Goal: Task Accomplishment & Management: Manage account settings

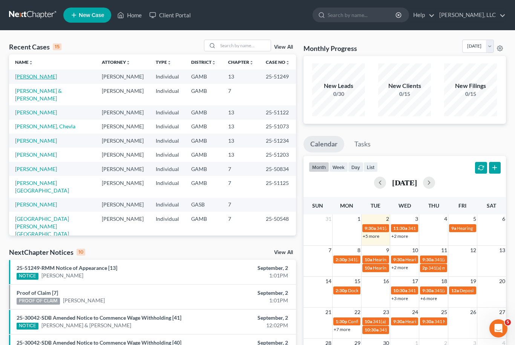
click at [35, 75] on link "[PERSON_NAME]" at bounding box center [36, 76] width 42 height 6
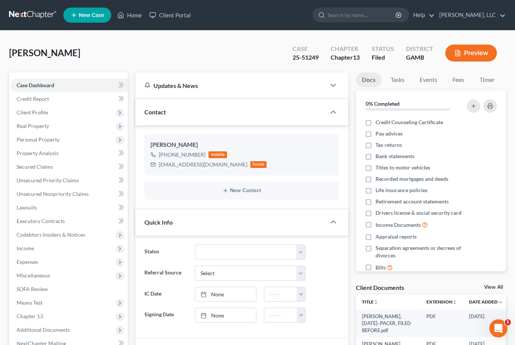
click at [495, 288] on link "View All" at bounding box center [493, 286] width 19 height 5
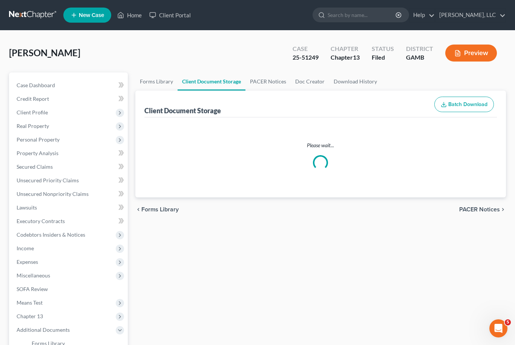
select select "12"
select select "22"
select select "6"
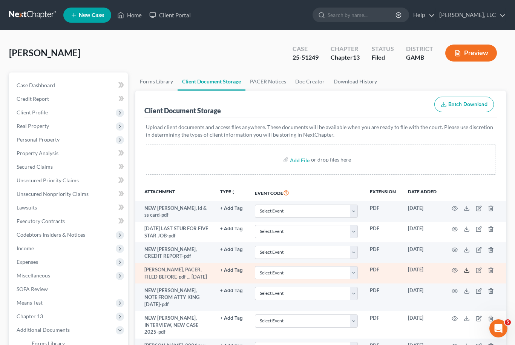
click at [468, 270] on icon at bounding box center [467, 270] width 6 height 6
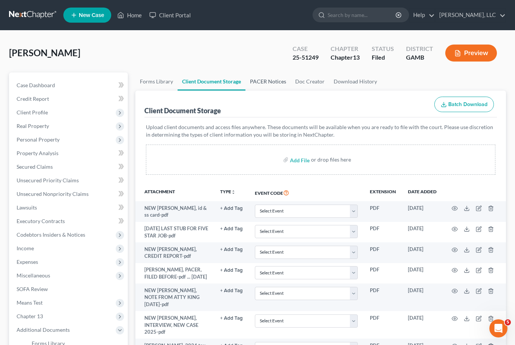
click at [264, 80] on link "PACER Notices" at bounding box center [268, 81] width 45 height 18
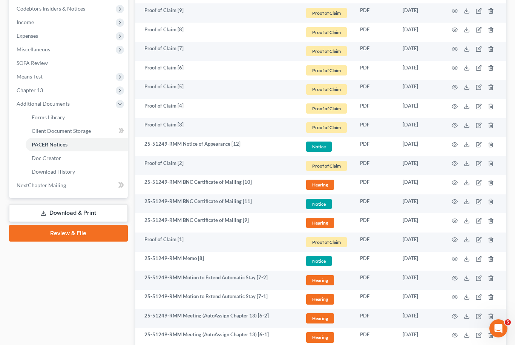
scroll to position [226, 0]
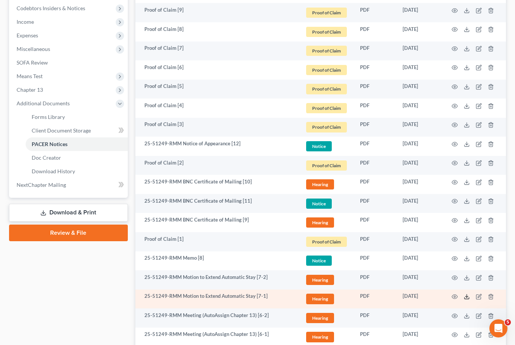
click at [468, 298] on icon at bounding box center [467, 298] width 5 height 2
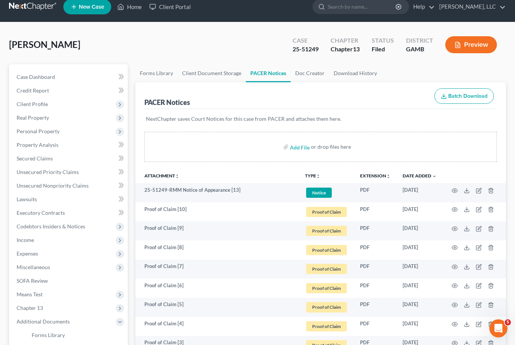
scroll to position [0, 0]
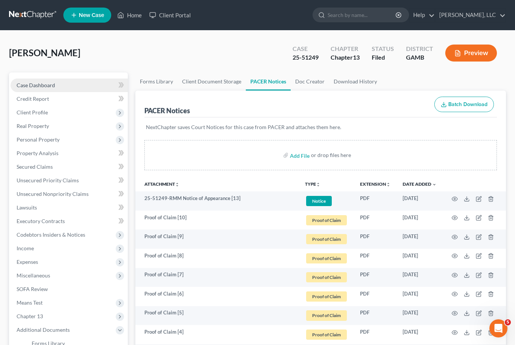
click at [57, 81] on link "Case Dashboard" at bounding box center [69, 85] width 117 height 14
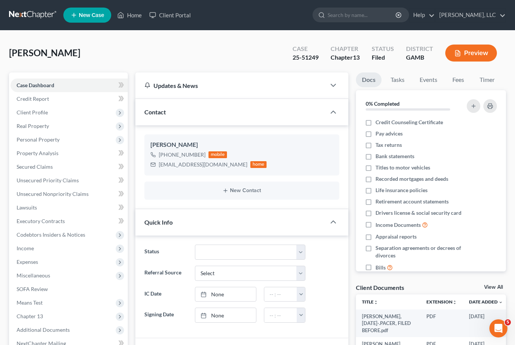
click at [493, 288] on link "View All" at bounding box center [493, 286] width 19 height 5
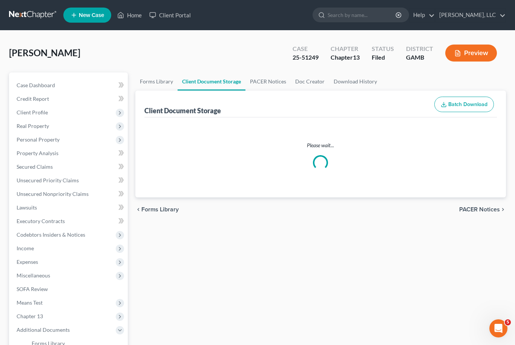
select select "12"
select select "22"
select select "6"
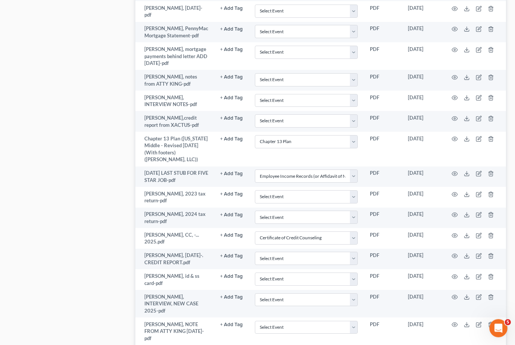
scroll to position [790, 0]
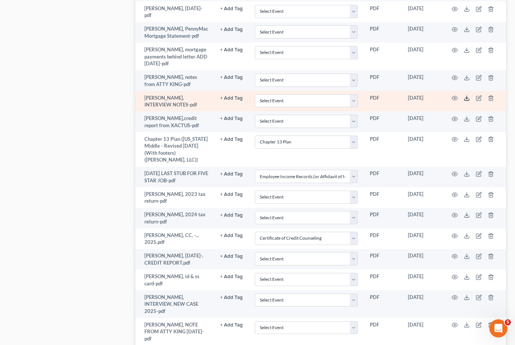
click at [468, 95] on icon at bounding box center [467, 98] width 6 height 6
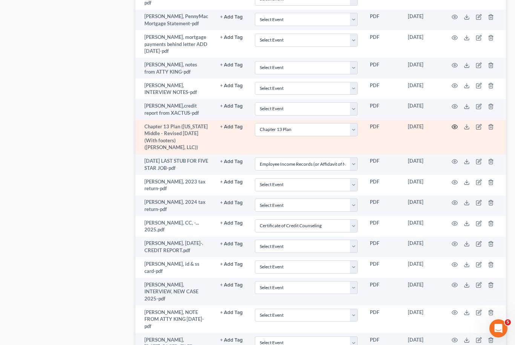
click at [457, 124] on icon "button" at bounding box center [455, 127] width 6 height 6
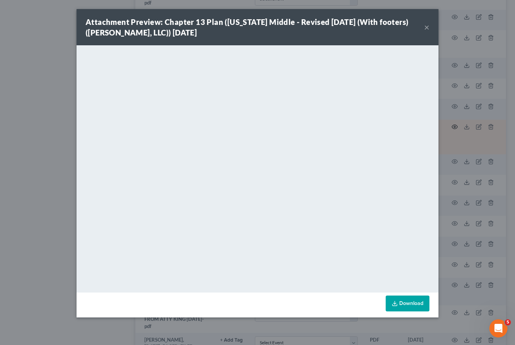
click at [428, 29] on button "×" at bounding box center [426, 27] width 5 height 9
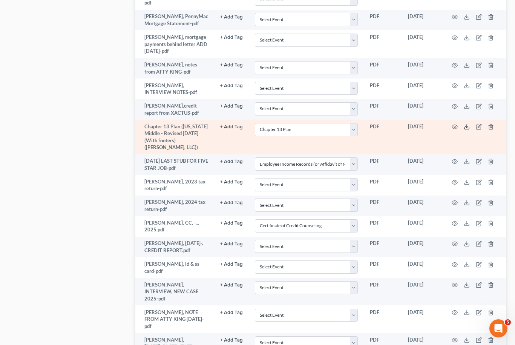
click at [468, 124] on icon at bounding box center [467, 127] width 6 height 6
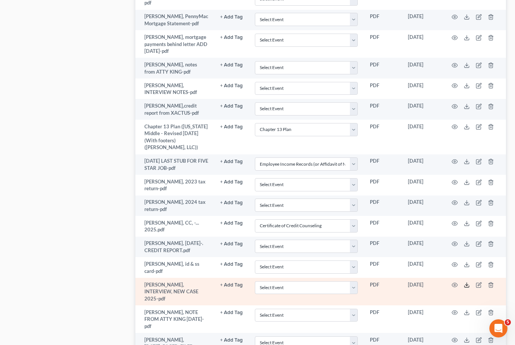
click at [468, 282] on icon at bounding box center [467, 285] width 6 height 6
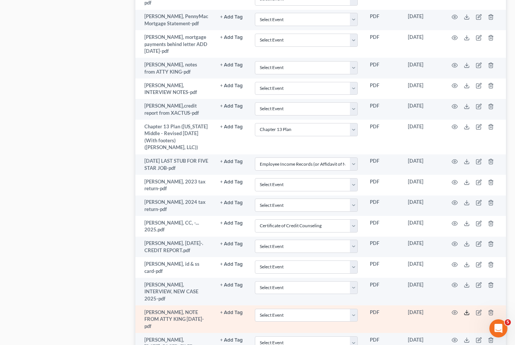
click at [470, 309] on icon at bounding box center [467, 312] width 6 height 6
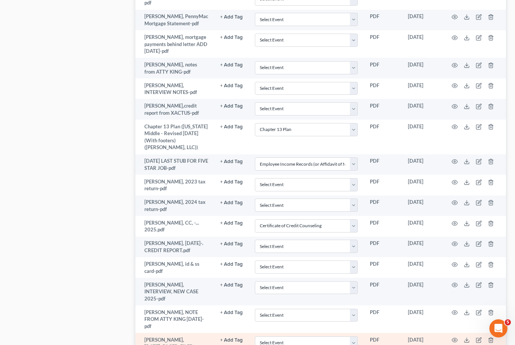
click at [482, 333] on td at bounding box center [474, 347] width 63 height 28
click at [465, 337] on icon at bounding box center [467, 340] width 6 height 6
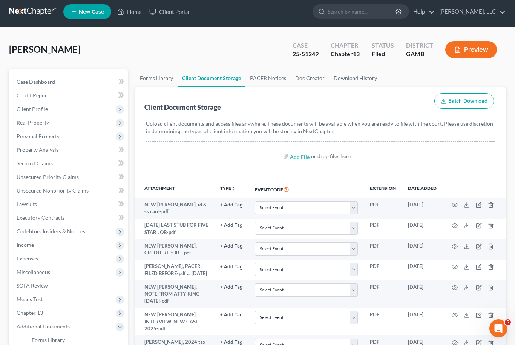
scroll to position [4, 0]
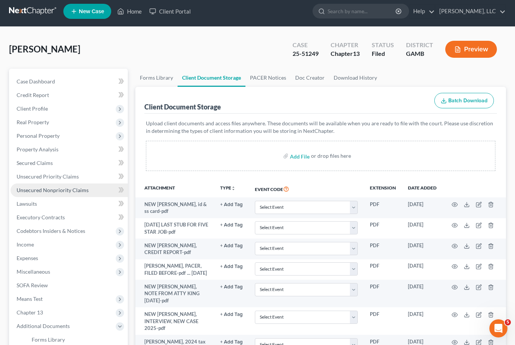
click at [70, 189] on span "Unsecured Nonpriority Claims" at bounding box center [53, 190] width 72 height 6
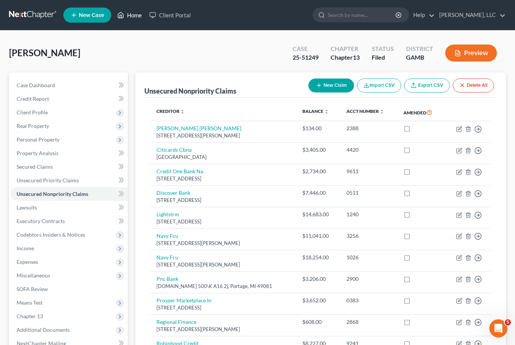
click at [139, 15] on link "Home" at bounding box center [130, 15] width 32 height 14
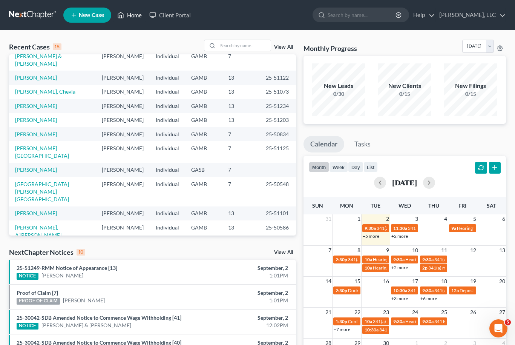
scroll to position [52, 0]
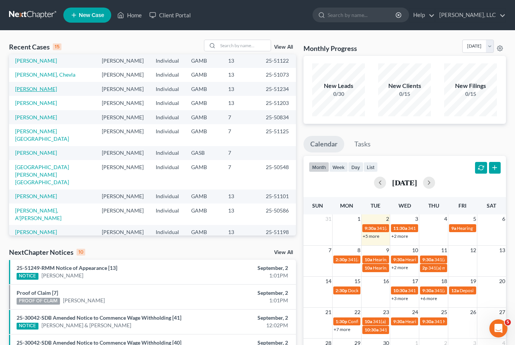
click at [45, 92] on link "[PERSON_NAME]" at bounding box center [36, 89] width 42 height 6
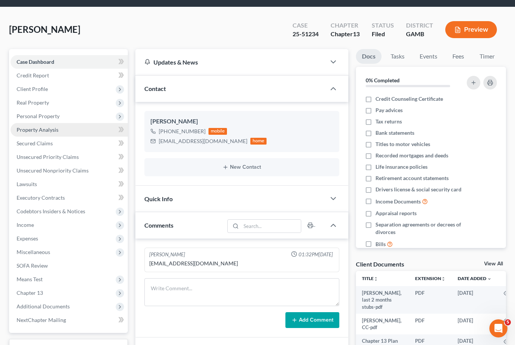
click at [58, 131] on link "Property Analysis" at bounding box center [69, 130] width 117 height 14
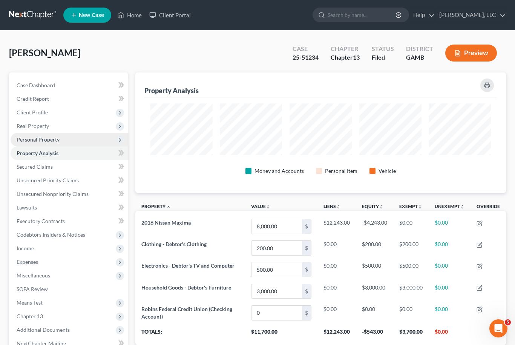
click at [59, 135] on span "Personal Property" at bounding box center [69, 140] width 117 height 14
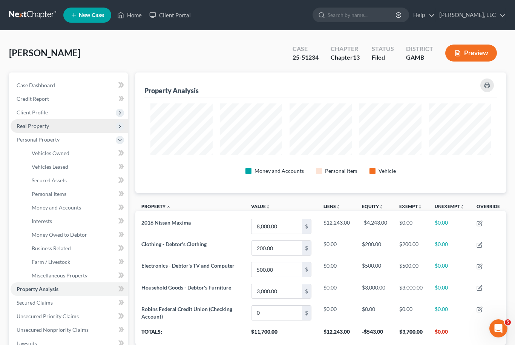
click at [51, 128] on span "Real Property" at bounding box center [69, 126] width 117 height 14
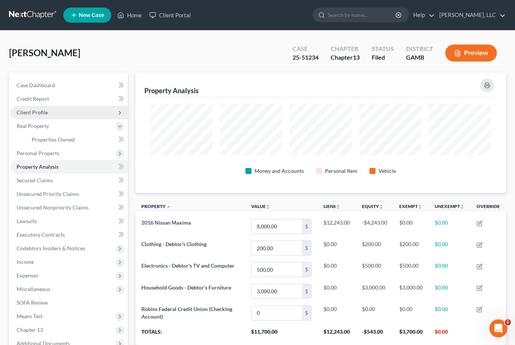
click at [63, 115] on span "Client Profile" at bounding box center [69, 113] width 117 height 14
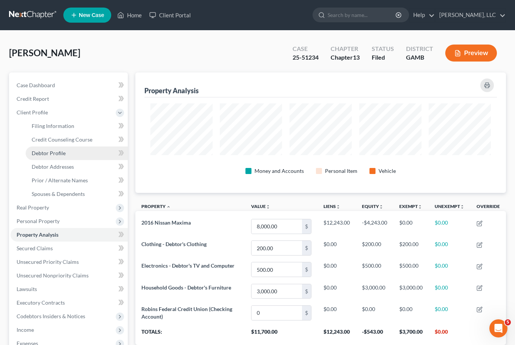
click at [72, 155] on link "Debtor Profile" at bounding box center [77, 153] width 102 height 14
select select "2"
select select "0"
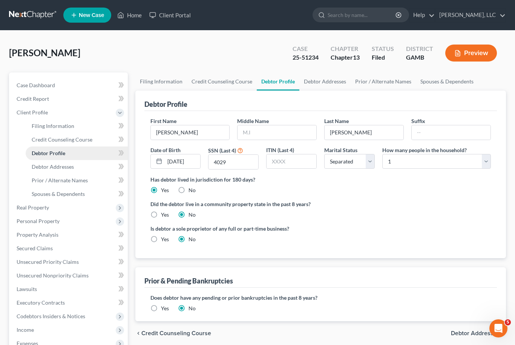
radio input "true"
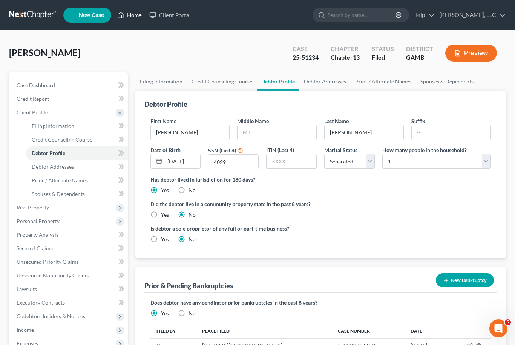
click at [136, 21] on link "Home" at bounding box center [130, 15] width 32 height 14
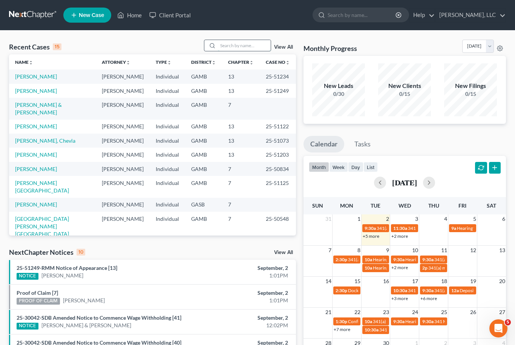
click at [252, 50] on input "search" at bounding box center [244, 45] width 53 height 11
type input "[PERSON_NAME]"
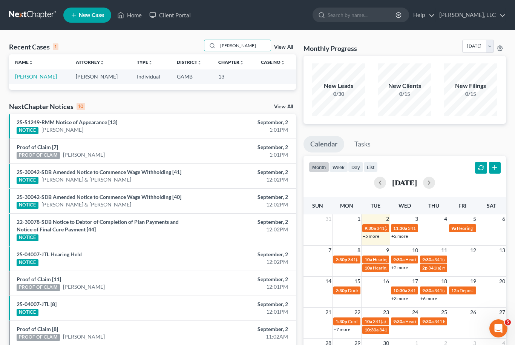
click at [25, 79] on link "[PERSON_NAME]" at bounding box center [36, 76] width 42 height 6
click at [30, 84] on div "Name unfold_more expand_more expand_less Attorney unfold_more expand_more expan…" at bounding box center [152, 71] width 287 height 35
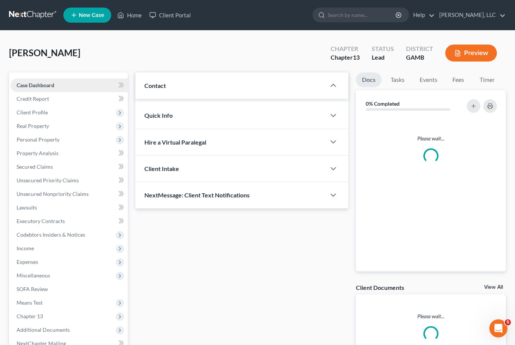
click at [25, 79] on link "Case Dashboard" at bounding box center [69, 85] width 117 height 14
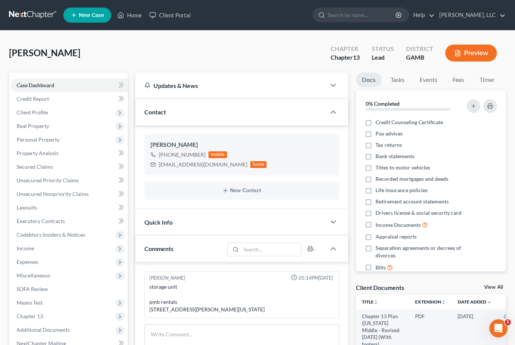
click at [502, 284] on link "View All" at bounding box center [493, 286] width 19 height 5
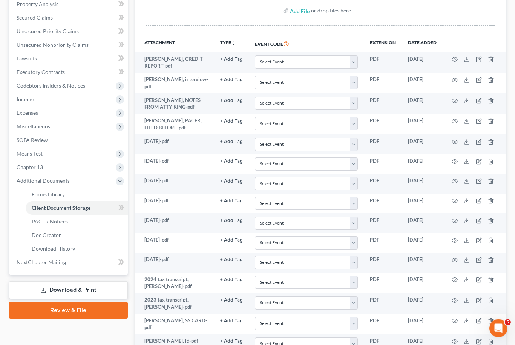
scroll to position [67, 0]
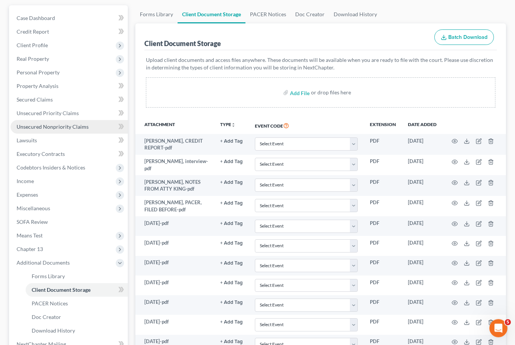
click at [31, 125] on span "Unsecured Nonpriority Claims" at bounding box center [53, 127] width 72 height 6
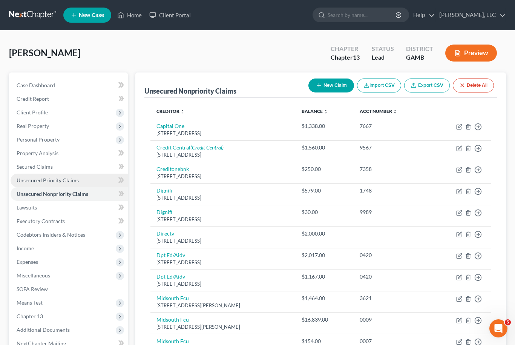
click at [37, 178] on span "Unsecured Priority Claims" at bounding box center [48, 180] width 62 height 6
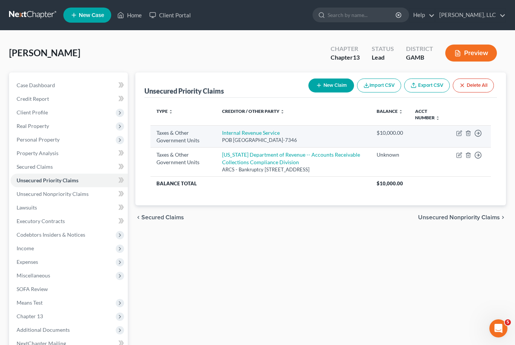
click at [456, 144] on td "Move to D Move to F Move to G Move to Notice Only" at bounding box center [470, 136] width 41 height 22
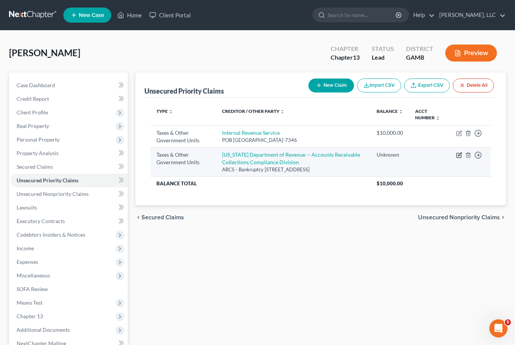
click at [458, 158] on icon "button" at bounding box center [459, 155] width 6 height 6
select select "2"
select select "10"
select select "0"
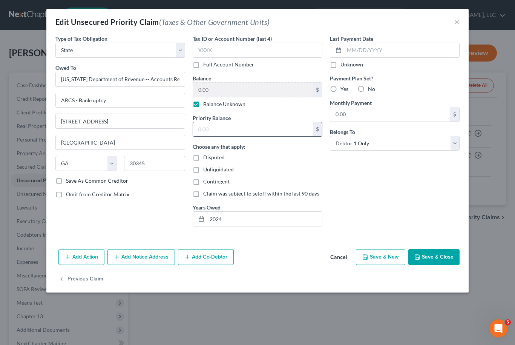
click at [208, 126] on input "text" at bounding box center [253, 129] width 120 height 14
type input "1,110"
click at [444, 264] on button "Save & Close" at bounding box center [433, 257] width 51 height 16
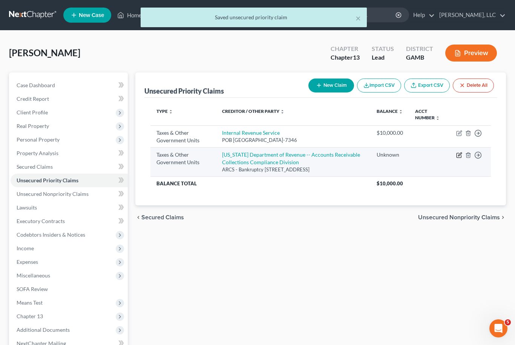
click at [461, 158] on icon "button" at bounding box center [459, 155] width 6 height 6
select select "2"
select select "10"
select select "0"
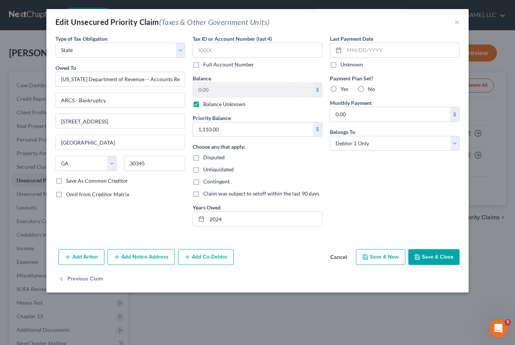
click at [203, 100] on label "Balance Unknown" at bounding box center [224, 104] width 42 height 8
click at [206, 100] on input "Balance Unknown" at bounding box center [208, 102] width 5 height 5
checkbox input "false"
click at [214, 95] on input "0.00" at bounding box center [253, 90] width 120 height 14
click at [442, 261] on button "Save & Close" at bounding box center [433, 257] width 51 height 16
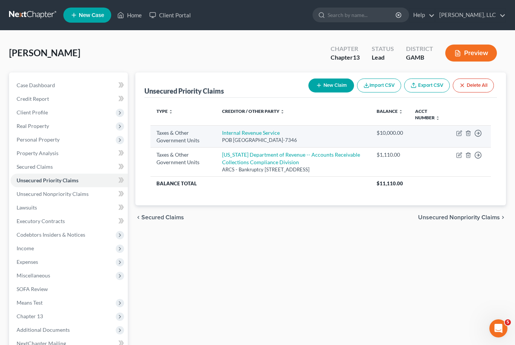
click at [457, 143] on td "Move to D Move to F Move to G Move to Notice Only" at bounding box center [470, 136] width 41 height 22
click at [460, 136] on icon "button" at bounding box center [459, 133] width 6 height 6
select select "0"
select select "39"
select select "0"
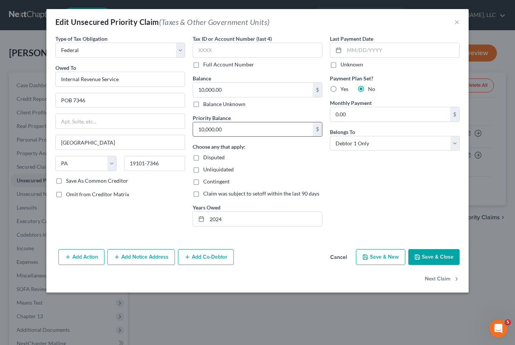
click at [218, 130] on input "10,000.00" at bounding box center [253, 129] width 120 height 14
type input "8,457"
click at [228, 84] on input "10,000.00" at bounding box center [253, 90] width 120 height 14
type input "8,457"
click at [437, 256] on button "Save & Close" at bounding box center [433, 257] width 51 height 16
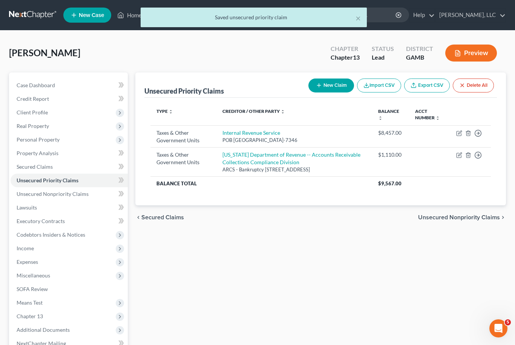
scroll to position [50, 0]
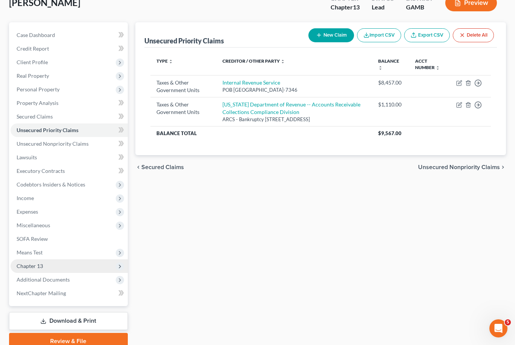
click at [29, 265] on span "Chapter 13" at bounding box center [30, 266] width 26 height 6
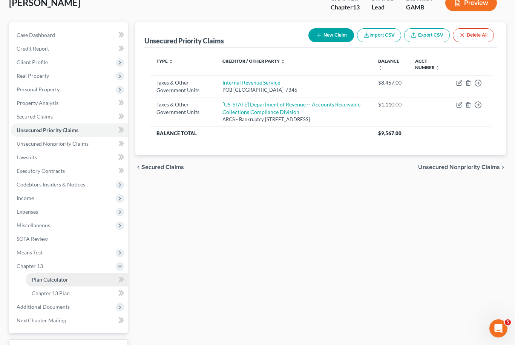
click at [39, 280] on span "Plan Calculator" at bounding box center [50, 279] width 37 height 6
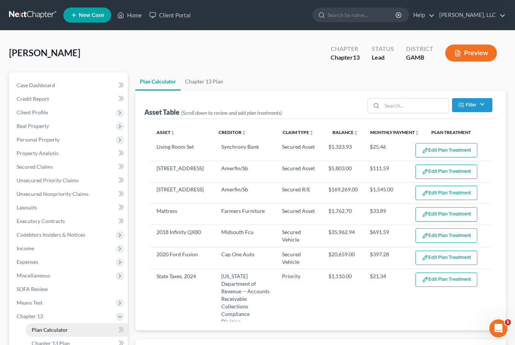
select select "51"
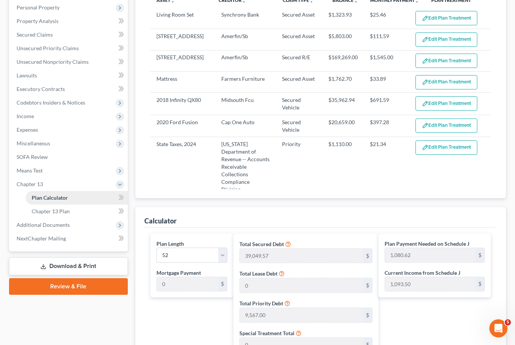
scroll to position [44, 0]
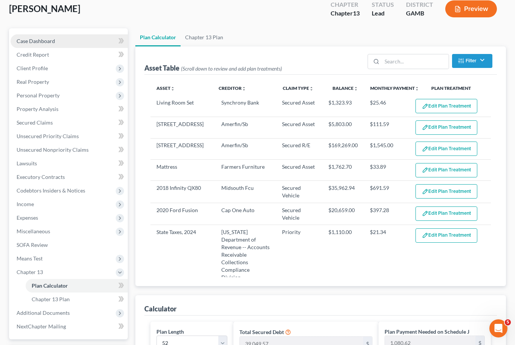
click at [23, 41] on span "Case Dashboard" at bounding box center [36, 41] width 38 height 6
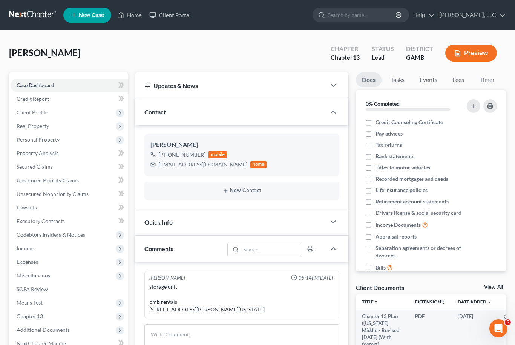
click at [497, 286] on link "View All" at bounding box center [493, 286] width 19 height 5
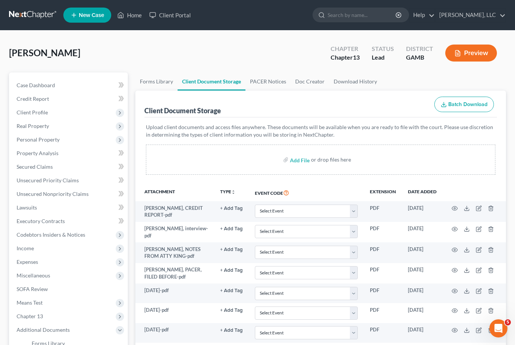
scroll to position [183, 0]
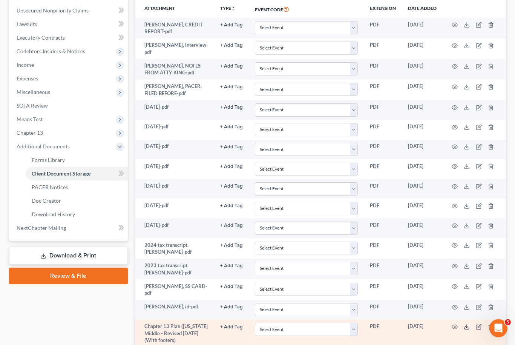
click at [467, 324] on icon at bounding box center [467, 327] width 6 height 6
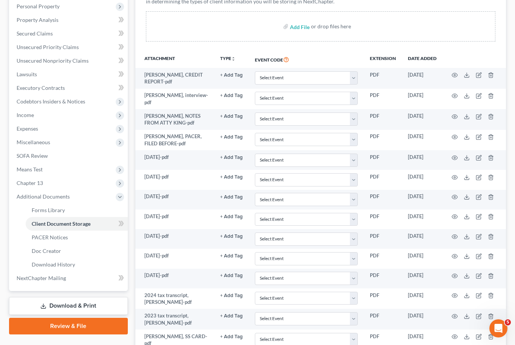
scroll to position [133, 0]
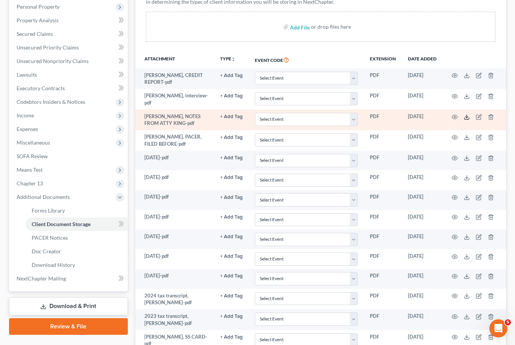
click at [468, 114] on icon at bounding box center [467, 117] width 6 height 6
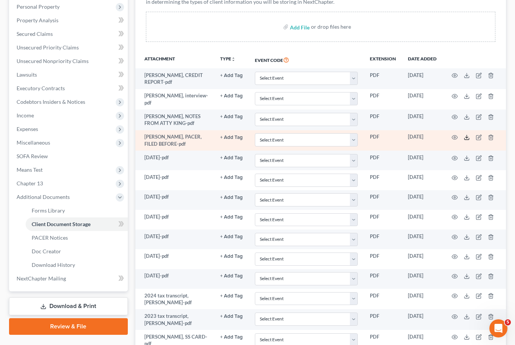
click at [467, 138] on icon at bounding box center [467, 137] width 6 height 6
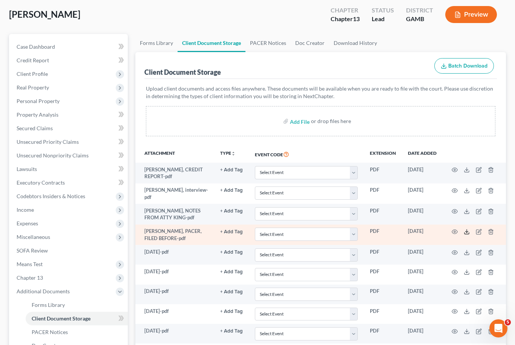
scroll to position [0, 0]
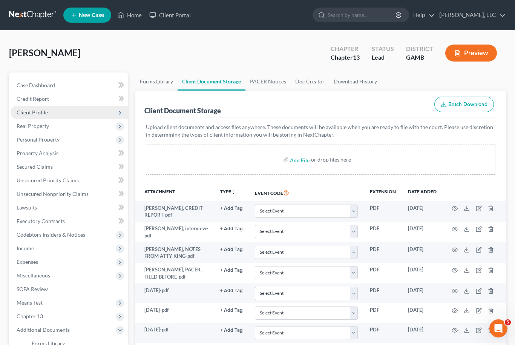
click at [58, 111] on span "Client Profile" at bounding box center [69, 113] width 117 height 14
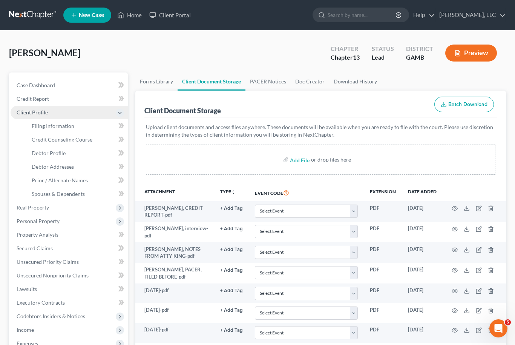
click at [65, 106] on span "Client Profile" at bounding box center [69, 113] width 117 height 14
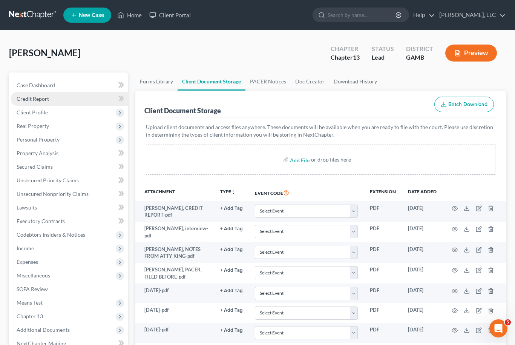
click at [70, 99] on link "Credit Report" at bounding box center [69, 99] width 117 height 14
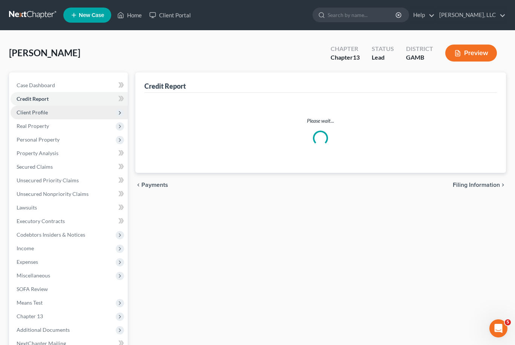
click at [67, 114] on span "Client Profile" at bounding box center [69, 113] width 117 height 14
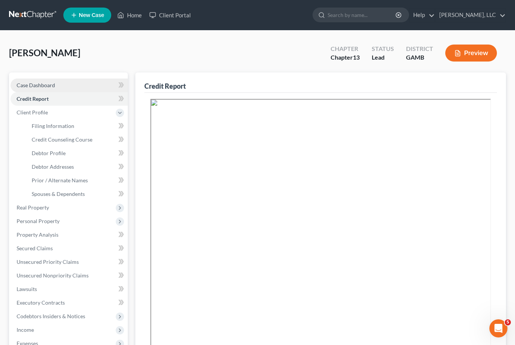
click at [70, 84] on link "Case Dashboard" at bounding box center [69, 85] width 117 height 14
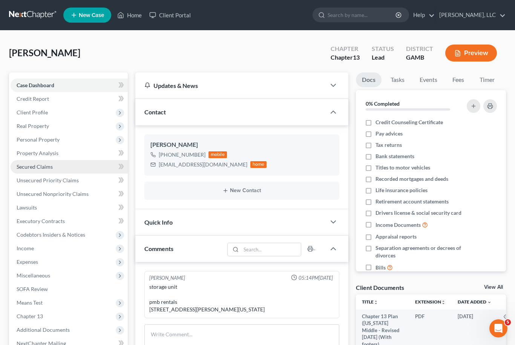
click at [45, 170] on link "Secured Claims" at bounding box center [69, 167] width 117 height 14
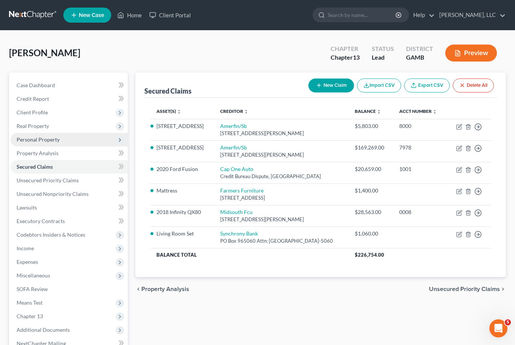
click at [55, 142] on span "Personal Property" at bounding box center [38, 139] width 43 height 6
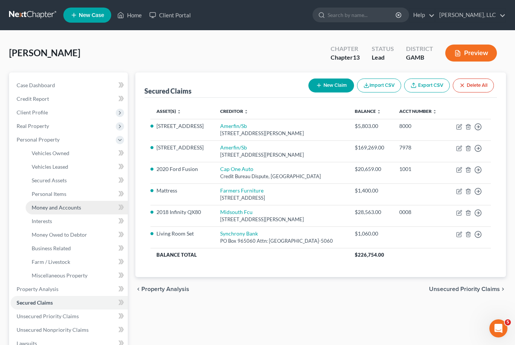
click at [58, 206] on span "Money and Accounts" at bounding box center [56, 207] width 49 height 6
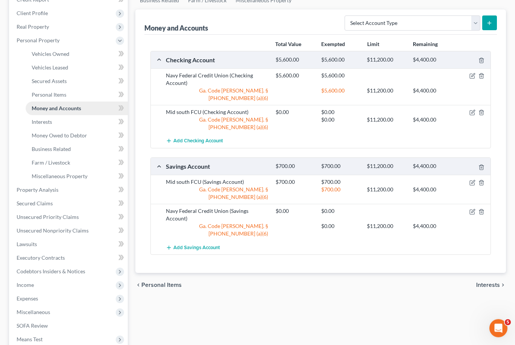
scroll to position [20, 0]
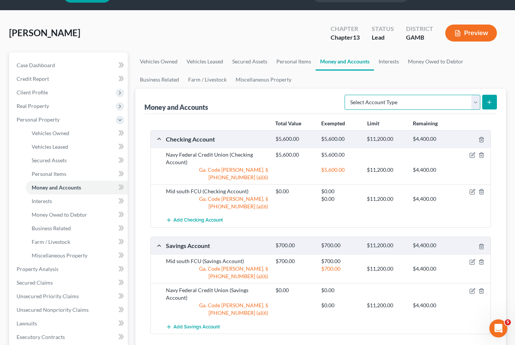
click at [474, 103] on select "Select Account Type Brokerage Cash on Hand Certificates of Deposit Checking Acc…" at bounding box center [413, 102] width 136 height 15
select select "savings"
click at [494, 105] on button "submit" at bounding box center [489, 102] width 15 height 15
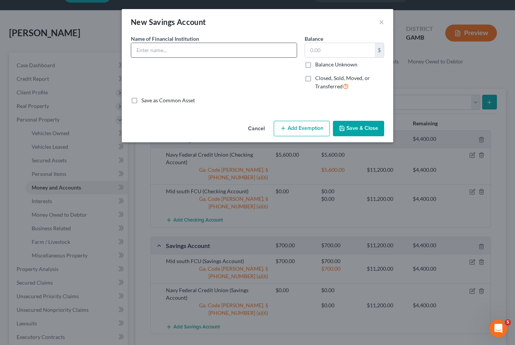
click at [239, 55] on input "text" at bounding box center [214, 50] width 166 height 14
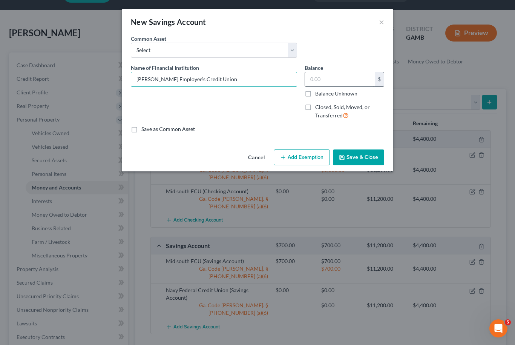
type input "[PERSON_NAME] Employee’s Credit Union"
click at [335, 81] on input "text" at bounding box center [340, 79] width 70 height 14
type input "20.00"
click at [308, 161] on button "Add Exemption" at bounding box center [302, 157] width 56 height 16
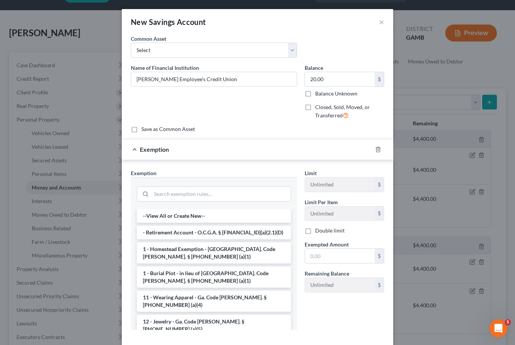
scroll to position [51, 0]
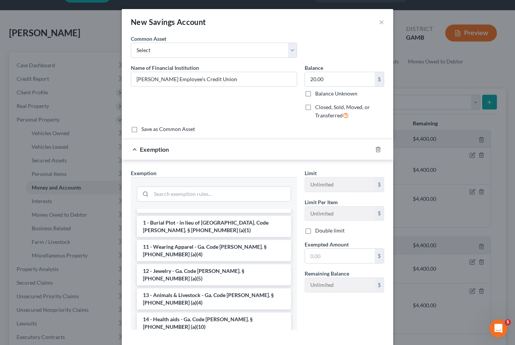
click at [235, 336] on li "14 - Wildcard - $1200 of any property plus unused homestead to $10000 - Ga. Cod…" at bounding box center [214, 350] width 154 height 29
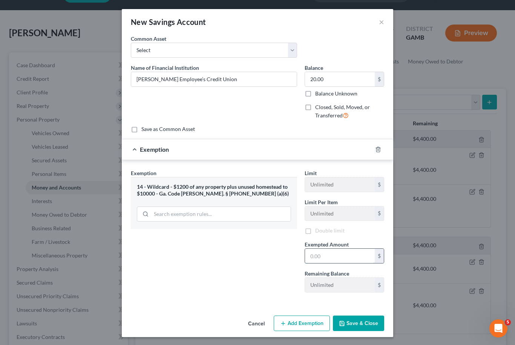
click at [322, 257] on input "text" at bounding box center [340, 256] width 70 height 14
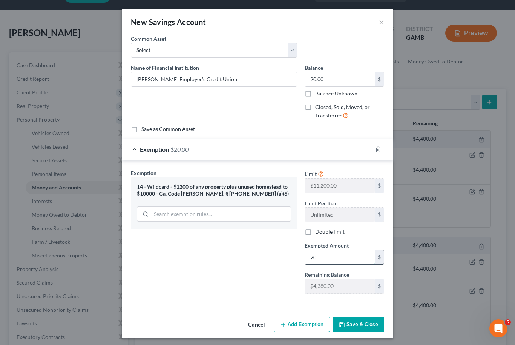
type input "20.0"
click at [367, 320] on button "Save & Close" at bounding box center [358, 324] width 51 height 16
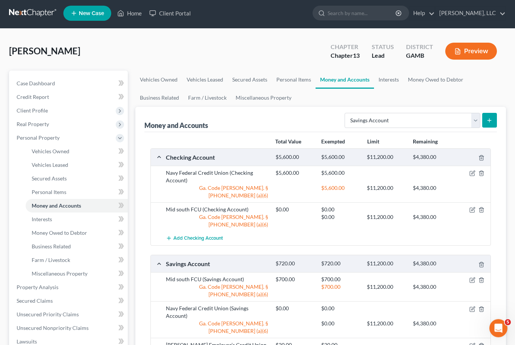
scroll to position [0, 0]
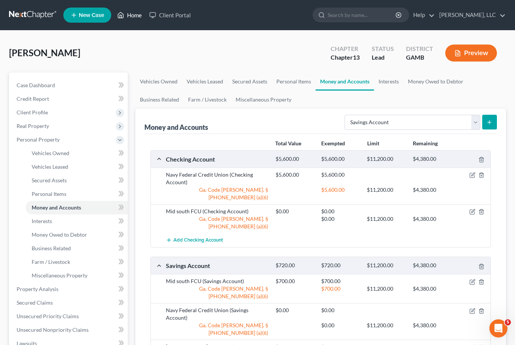
click at [140, 18] on link "Home" at bounding box center [130, 15] width 32 height 14
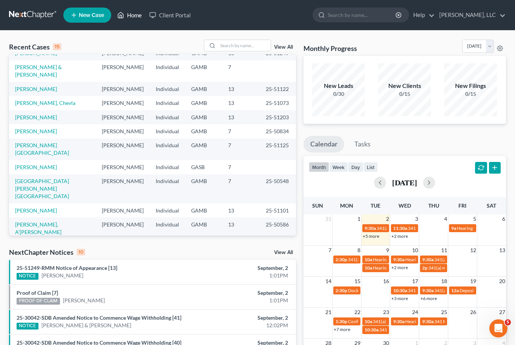
scroll to position [0, 0]
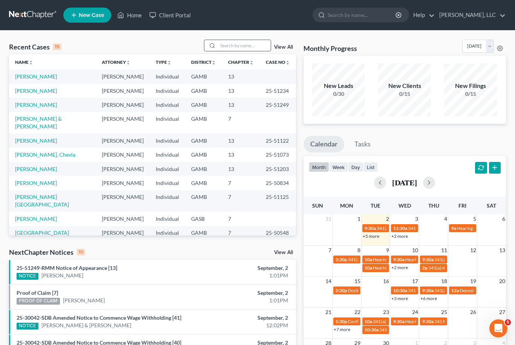
click at [244, 46] on input "search" at bounding box center [244, 45] width 53 height 11
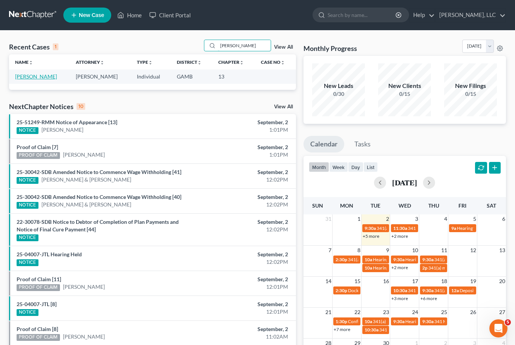
type input "[PERSON_NAME]"
click at [39, 80] on link "[PERSON_NAME]" at bounding box center [36, 76] width 42 height 6
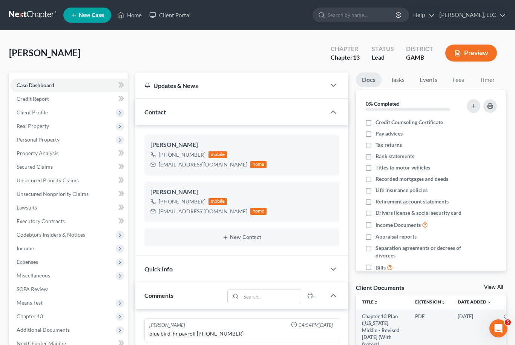
click at [497, 286] on link "View All" at bounding box center [493, 286] width 19 height 5
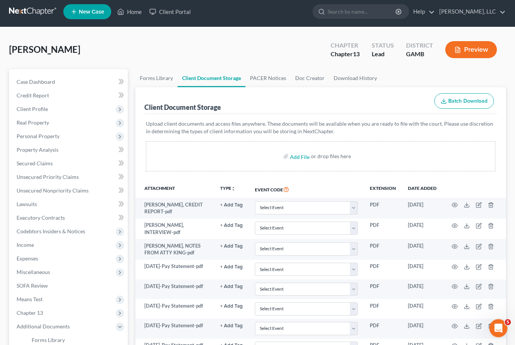
scroll to position [3, 0]
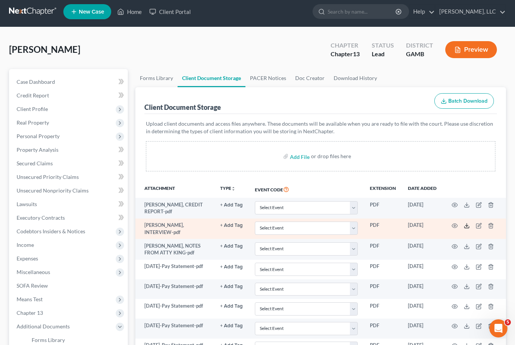
click at [469, 223] on icon at bounding box center [467, 226] width 6 height 6
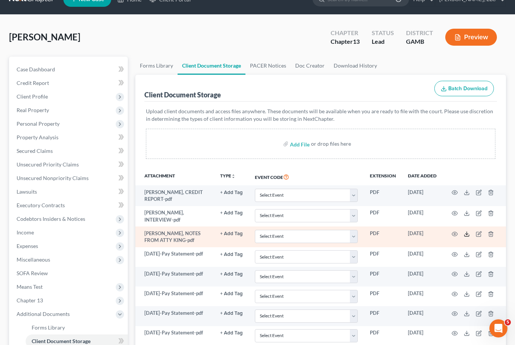
click at [469, 233] on icon at bounding box center [467, 234] width 6 height 6
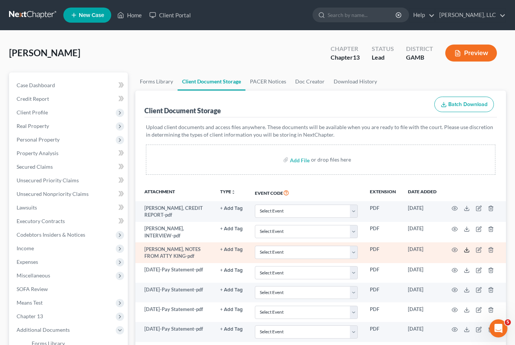
scroll to position [152, 0]
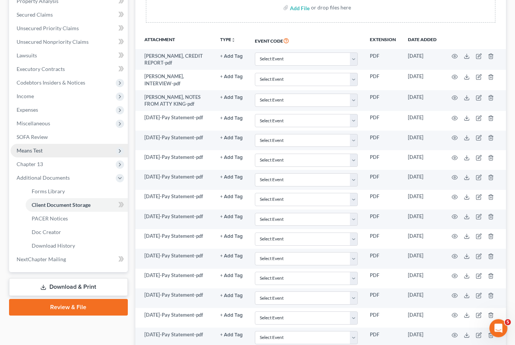
click at [34, 154] on span "Means Test" at bounding box center [30, 150] width 26 height 6
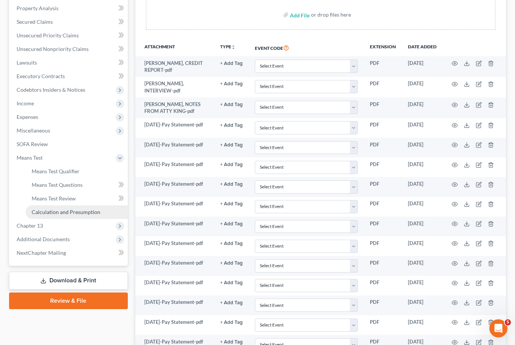
click at [48, 207] on link "Calculation and Presumption" at bounding box center [77, 212] width 102 height 14
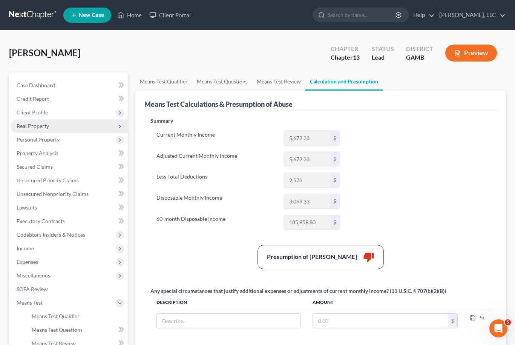
click at [25, 124] on span "Real Property" at bounding box center [33, 126] width 32 height 6
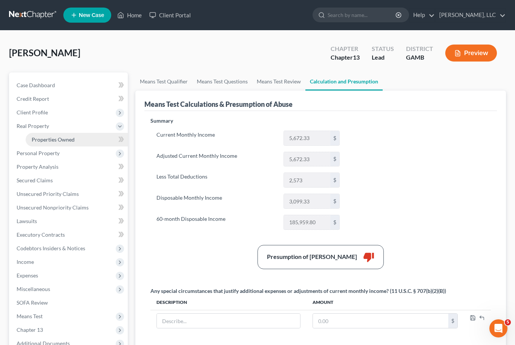
click at [46, 141] on span "Properties Owned" at bounding box center [53, 139] width 43 height 6
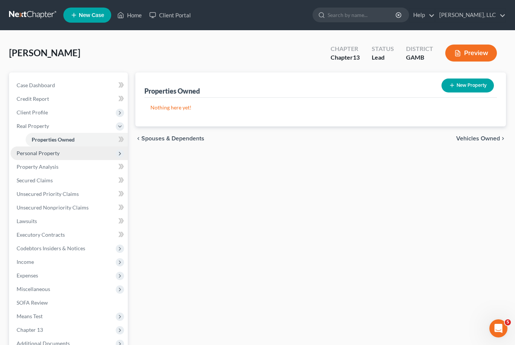
click at [31, 151] on span "Personal Property" at bounding box center [38, 153] width 43 height 6
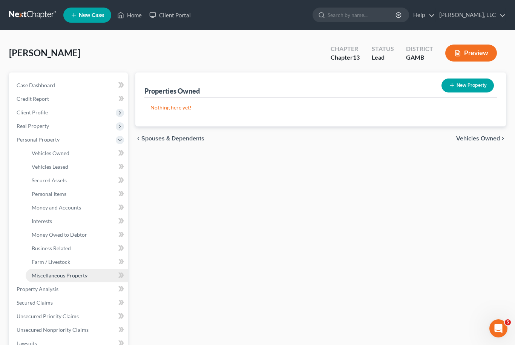
click at [46, 276] on span "Miscellaneous Property" at bounding box center [60, 275] width 56 height 6
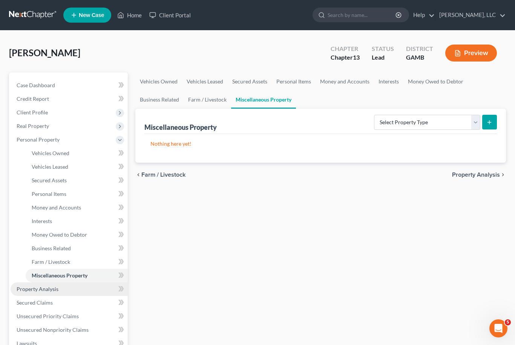
click at [28, 287] on span "Property Analysis" at bounding box center [38, 289] width 42 height 6
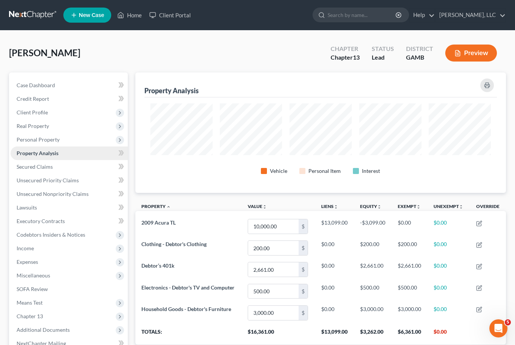
scroll to position [120, 371]
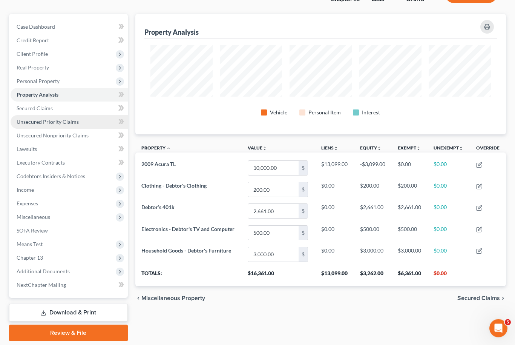
click at [18, 121] on span "Unsecured Priority Claims" at bounding box center [48, 122] width 62 height 6
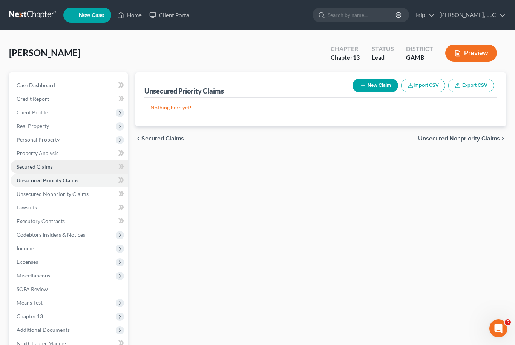
click at [31, 165] on span "Secured Claims" at bounding box center [35, 166] width 36 height 6
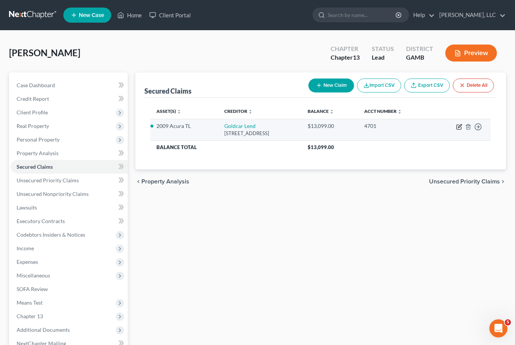
click at [458, 128] on icon "button" at bounding box center [459, 127] width 6 height 6
select select "0"
select select "2"
select select "0"
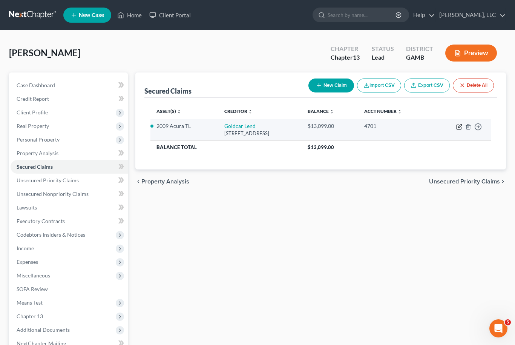
select select "0"
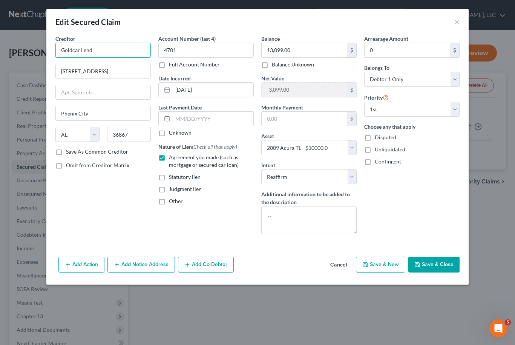
click at [114, 49] on input "Goldcar Lend" at bounding box center [102, 50] width 95 height 15
type input "Goldcar Lending"
click at [450, 270] on button "Save & Close" at bounding box center [433, 264] width 51 height 16
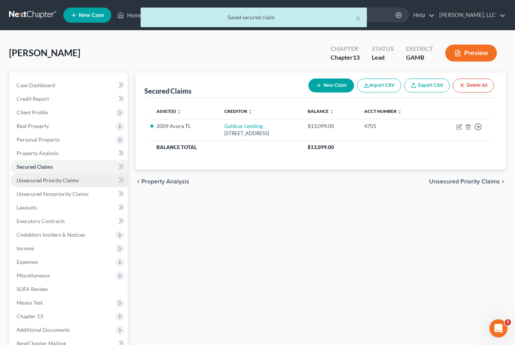
click at [21, 180] on span "Unsecured Priority Claims" at bounding box center [48, 180] width 62 height 6
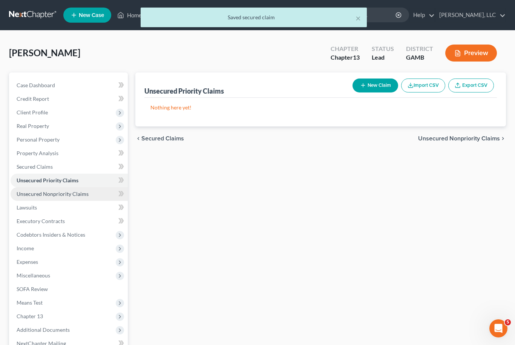
click at [31, 196] on span "Unsecured Nonpriority Claims" at bounding box center [53, 193] width 72 height 6
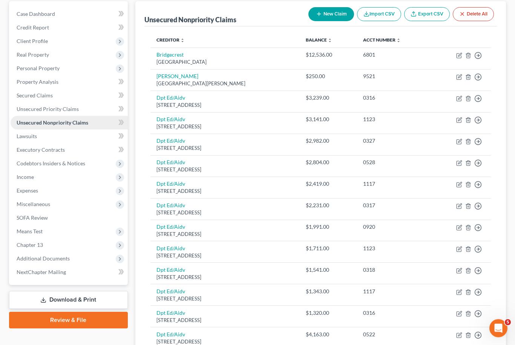
scroll to position [152, 0]
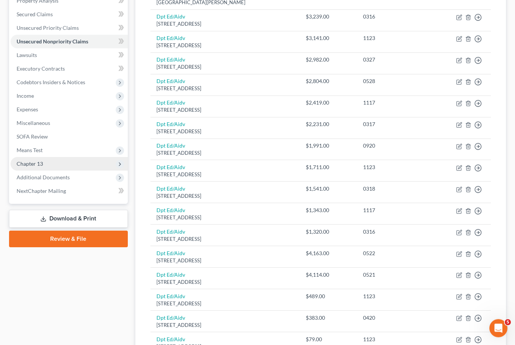
click at [26, 166] on span "Chapter 13" at bounding box center [30, 164] width 26 height 6
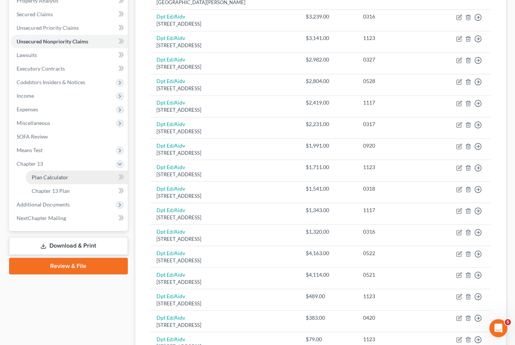
scroll to position [152, 0]
click at [41, 178] on span "Plan Calculator" at bounding box center [50, 177] width 37 height 6
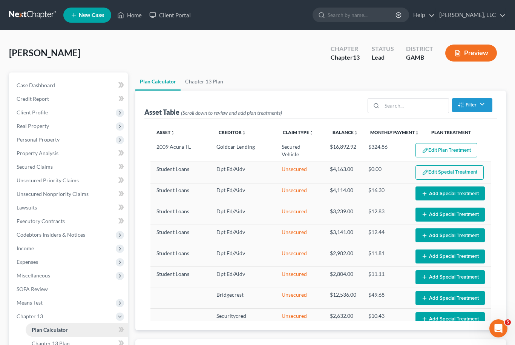
scroll to position [105, 0]
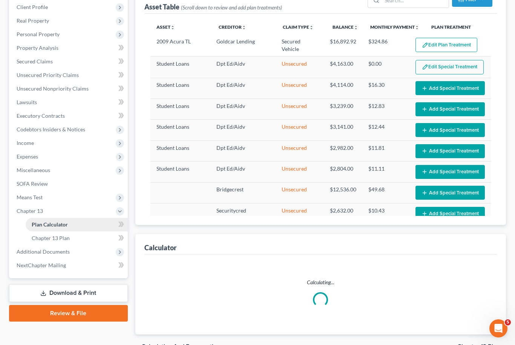
select select "51"
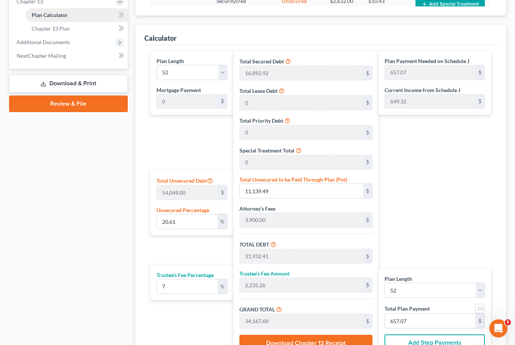
scroll to position [241, 0]
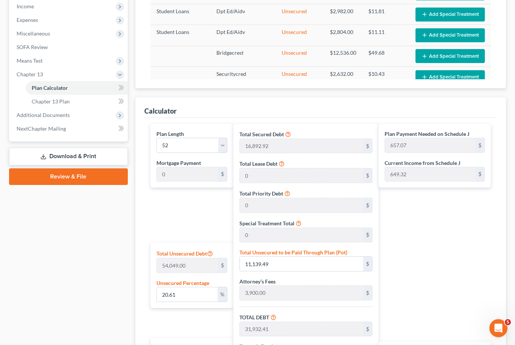
click at [32, 207] on div "Case Dashboard Payments Invoices Payments Payments Credit Report Client Profile" at bounding box center [68, 147] width 126 height 632
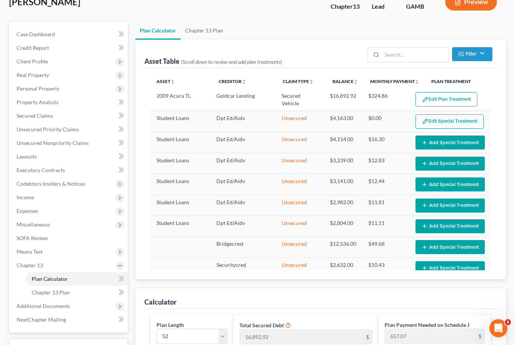
scroll to position [114, 0]
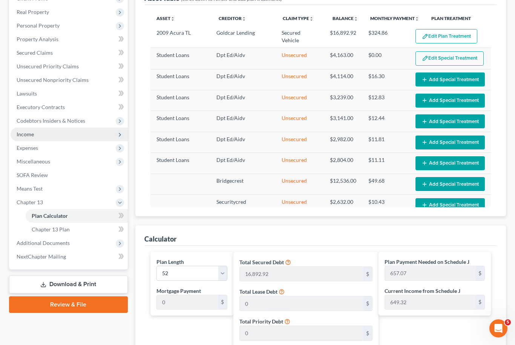
click at [29, 137] on span "Income" at bounding box center [25, 134] width 17 height 6
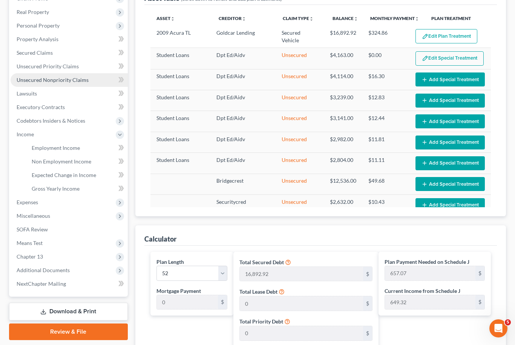
click at [27, 83] on span "Unsecured Nonpriority Claims" at bounding box center [53, 80] width 72 height 6
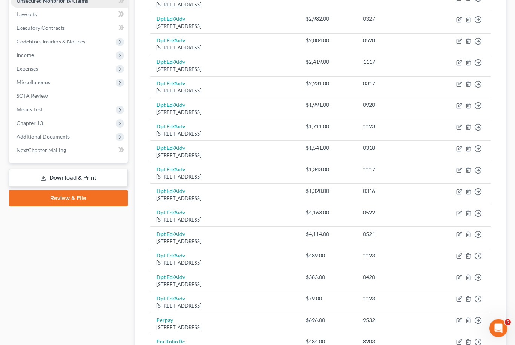
scroll to position [313, 0]
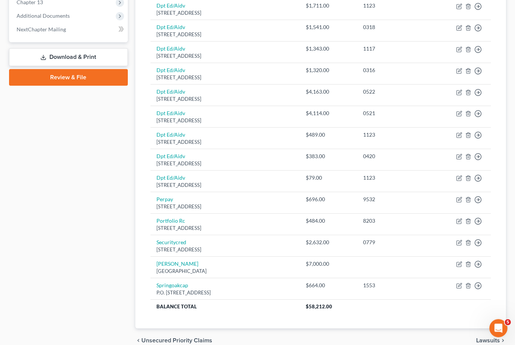
click at [32, 242] on div "Case Dashboard Payments Invoices Payments Payments Credit Report Client Profile" at bounding box center [68, 56] width 126 height 594
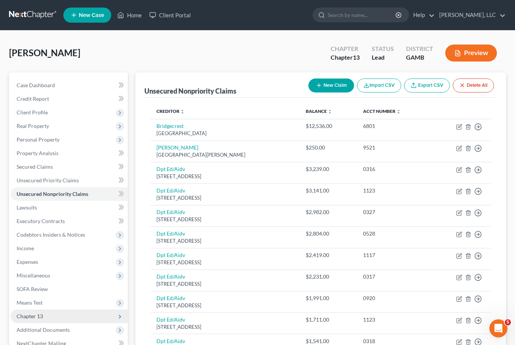
scroll to position [25, 0]
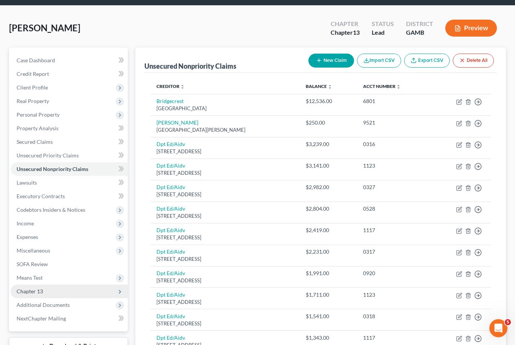
click at [29, 290] on span "Chapter 13" at bounding box center [30, 291] width 26 height 6
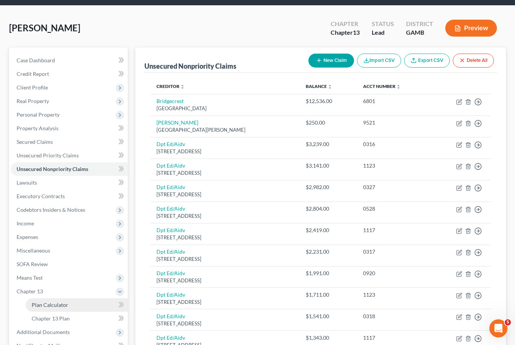
click at [51, 307] on span "Plan Calculator" at bounding box center [50, 304] width 37 height 6
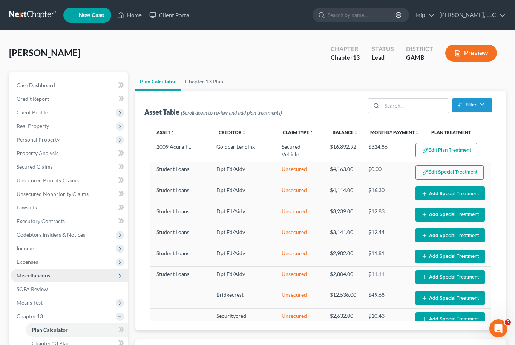
select select "51"
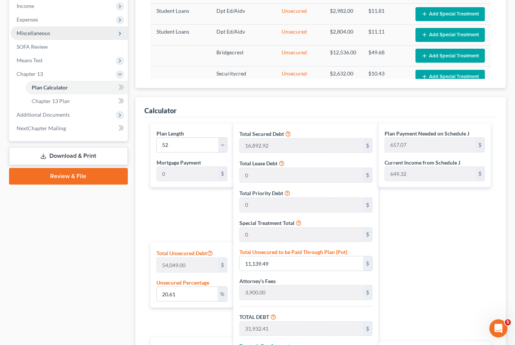
scroll to position [328, 0]
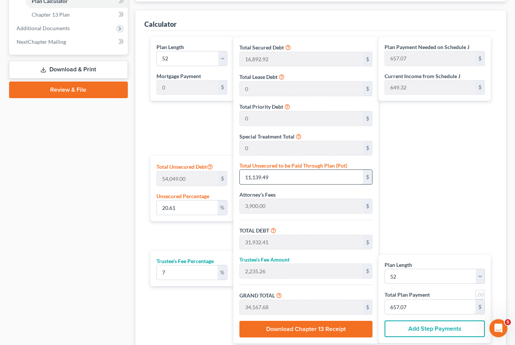
click at [278, 178] on input "11,139.49" at bounding box center [301, 177] width 123 height 14
type input "0.0037003459823493497"
type input "2"
type input "20,794.92"
type input "1,455.64"
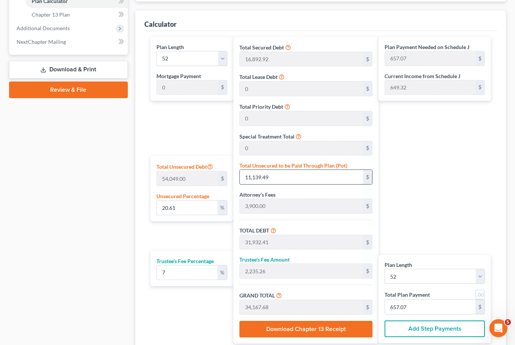
type input "22,250.56"
type input "427.89"
type input "0.040703805805842846"
type input "22"
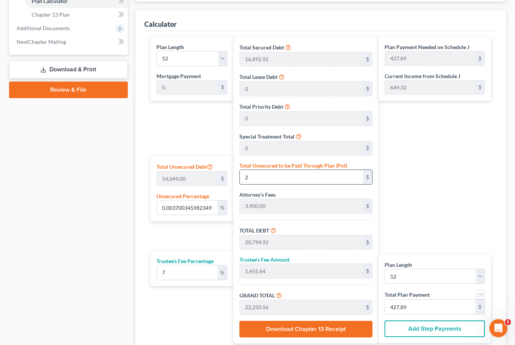
type input "20,814.92"
type input "1,457.04"
type input "22,271.96"
type input "428.30"
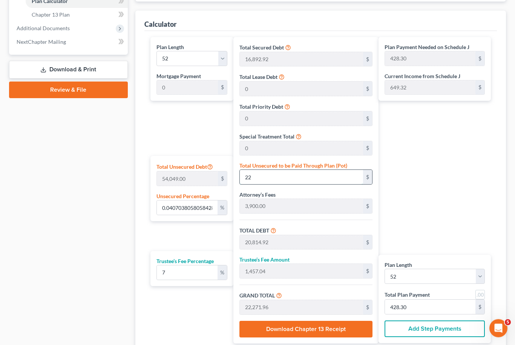
type input "0.40703805805842846"
type input "220"
type input "21,012.92"
type input "1,470.90"
type input "22,483.82"
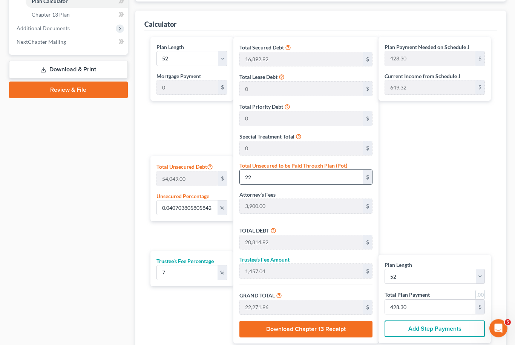
type input "432.38"
type input "4.070380580584285"
type input "2200"
type input "22,992.92"
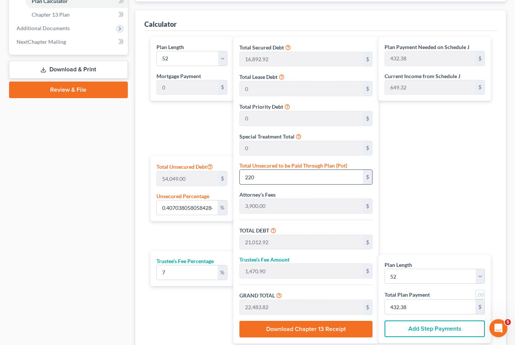
type input "1,609.50"
type input "24,602.42"
type input "473.12"
type input "2,200"
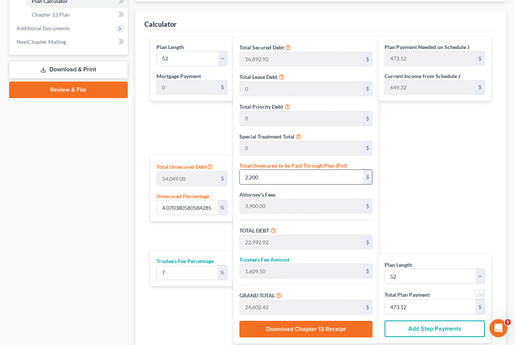
scroll to position [329, 0]
type input "40.70380580584285"
type input "2,2000"
type input "42,792.92"
type input "2,995.50"
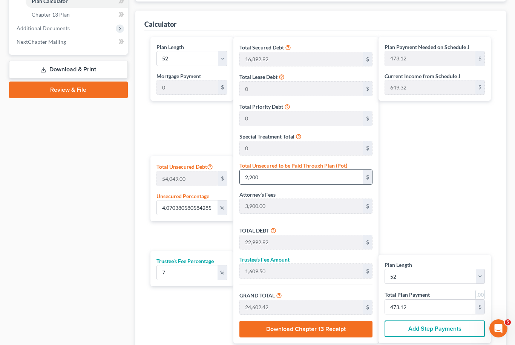
type input "45,788.42"
type input "880.54"
type input "22,000"
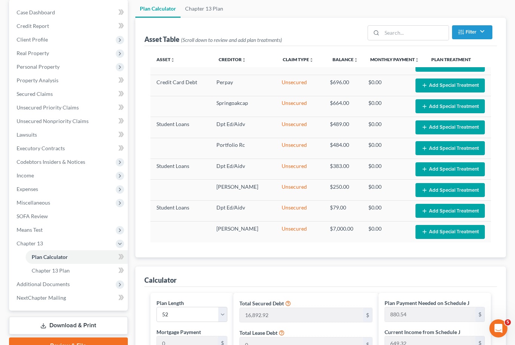
scroll to position [52, 0]
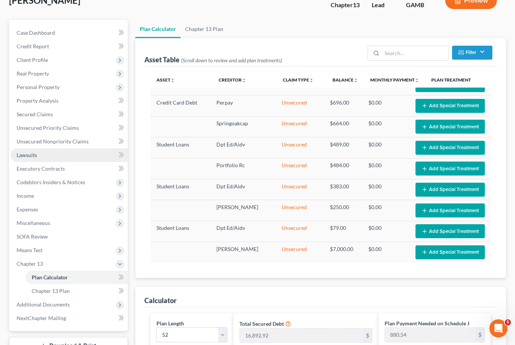
click at [25, 157] on span "Lawsuits" at bounding box center [27, 155] width 20 height 6
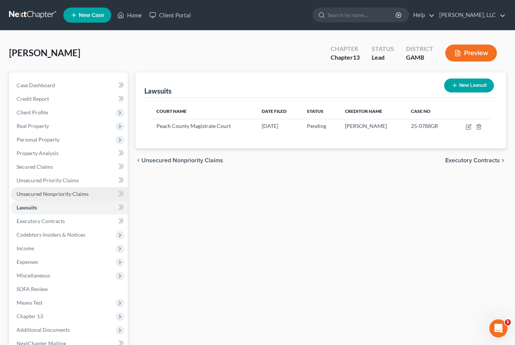
click at [23, 191] on span "Unsecured Nonpriority Claims" at bounding box center [53, 193] width 72 height 6
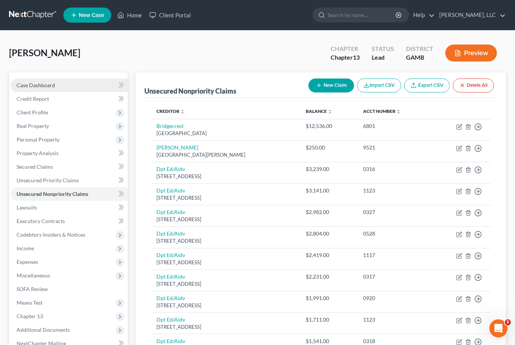
click at [41, 88] on span "Case Dashboard" at bounding box center [36, 85] width 38 height 6
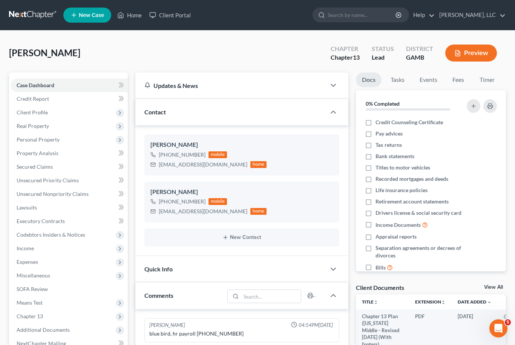
click at [496, 286] on link "View All" at bounding box center [493, 286] width 19 height 5
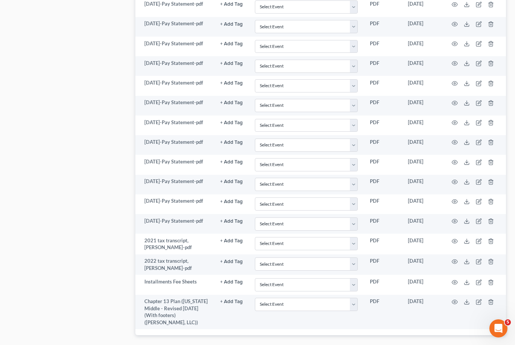
scroll to position [124, 0]
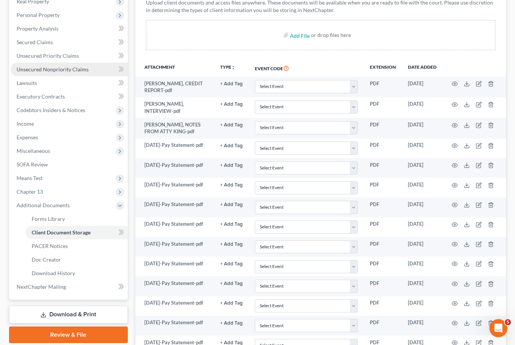
click at [32, 70] on span "Unsecured Nonpriority Claims" at bounding box center [53, 69] width 72 height 6
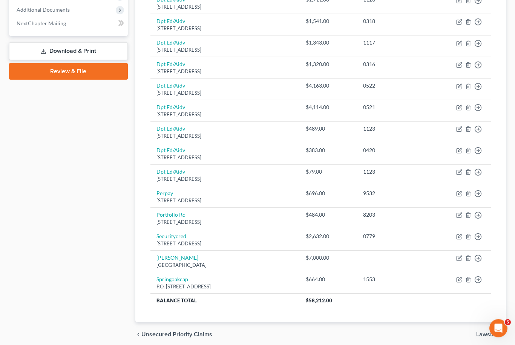
scroll to position [14, 0]
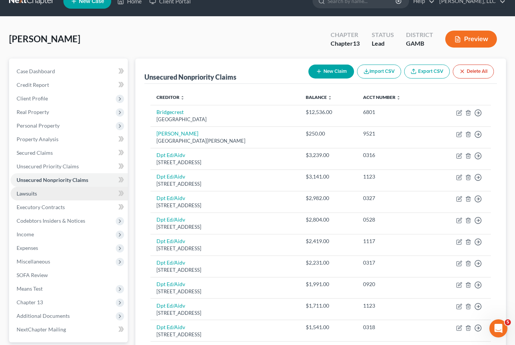
click at [24, 193] on span "Lawsuits" at bounding box center [27, 193] width 20 height 6
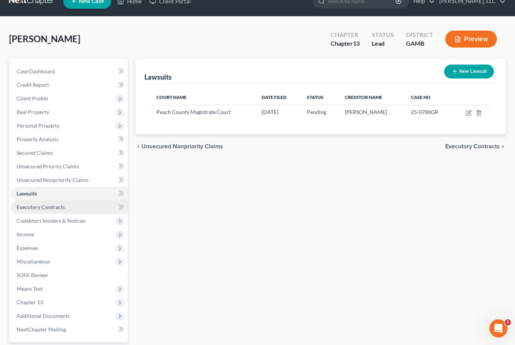
click at [38, 206] on span "Executory Contracts" at bounding box center [41, 207] width 48 height 6
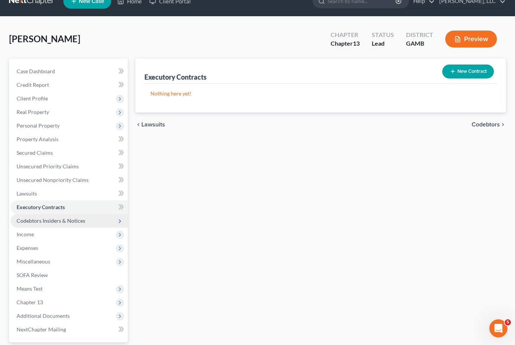
click at [28, 219] on span "Codebtors Insiders & Notices" at bounding box center [51, 220] width 69 height 6
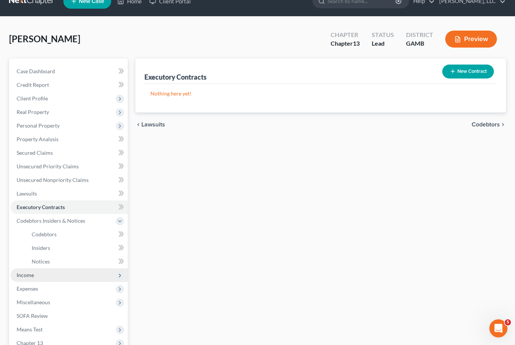
click at [23, 272] on span "Income" at bounding box center [25, 275] width 17 height 6
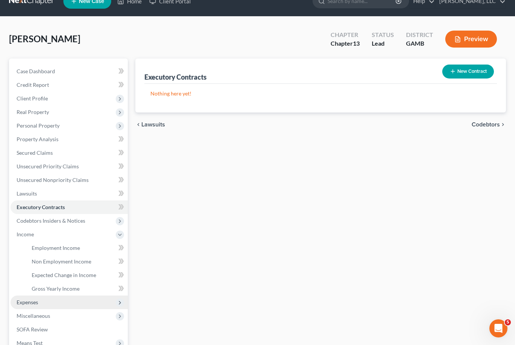
click at [18, 299] on span "Expenses" at bounding box center [27, 302] width 21 height 6
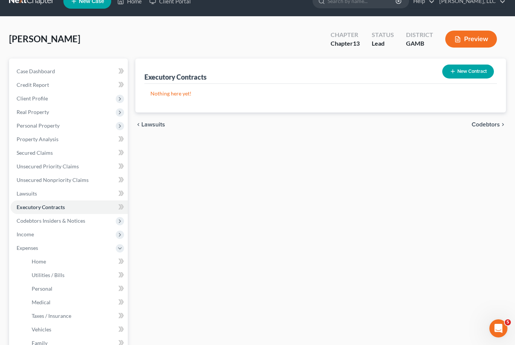
click at [46, 272] on span "Attorney / Credit Counseling Fees" at bounding box center [72, 275] width 80 height 6
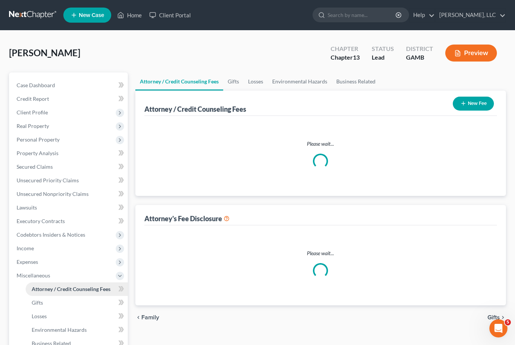
select select "0"
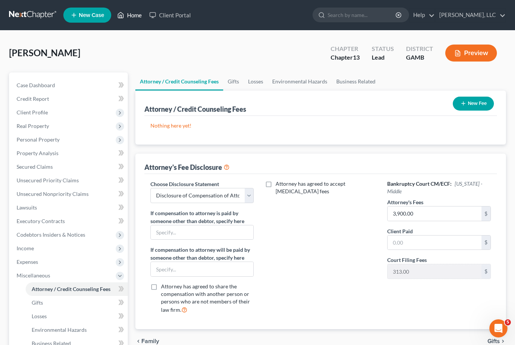
click at [132, 21] on link "Home" at bounding box center [130, 15] width 32 height 14
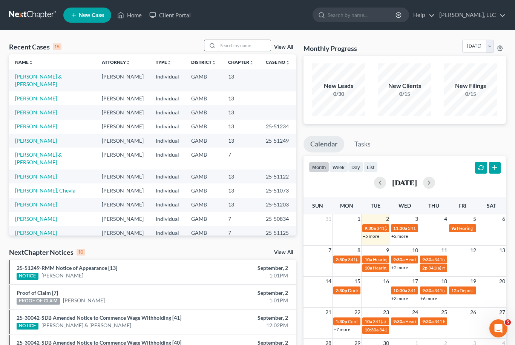
click at [245, 47] on input "search" at bounding box center [244, 45] width 53 height 11
type input "[PERSON_NAME]"
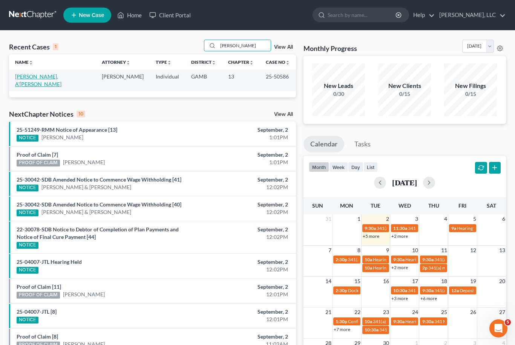
click at [23, 78] on link "[PERSON_NAME], A'[PERSON_NAME]" at bounding box center [38, 80] width 46 height 14
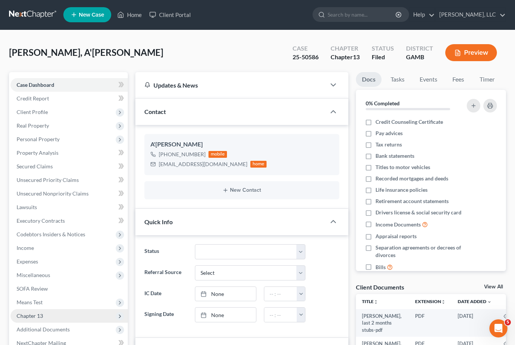
scroll to position [191, 0]
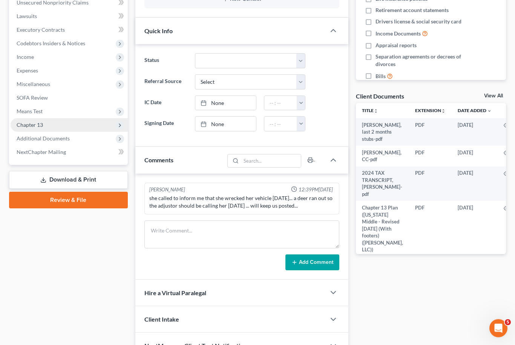
click at [32, 127] on span "Chapter 13" at bounding box center [69, 125] width 117 height 14
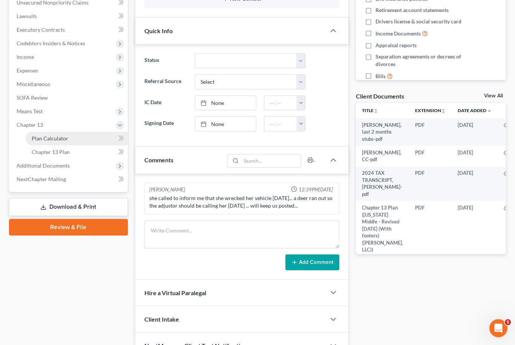
click at [38, 137] on span "Plan Calculator" at bounding box center [50, 138] width 37 height 6
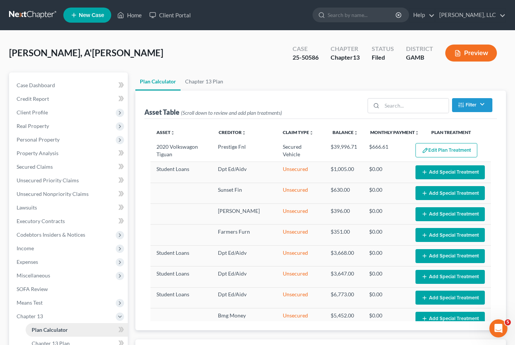
select select "59"
click at [31, 83] on span "Case Dashboard" at bounding box center [36, 85] width 38 height 6
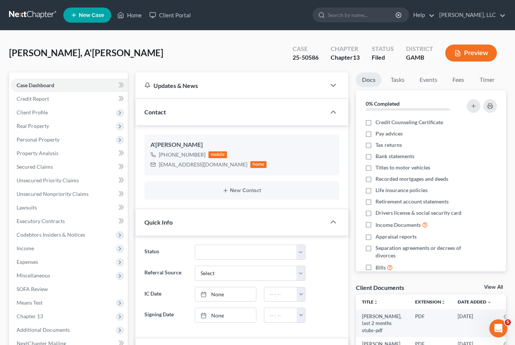
click at [502, 284] on link "View All" at bounding box center [493, 286] width 19 height 5
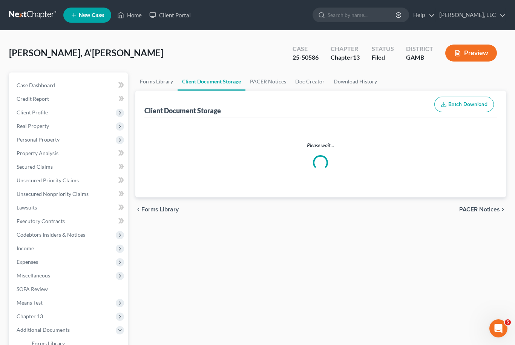
click at [498, 282] on div "Forms Library Client Document Storage PACER Notices Doc Creator Download Histor…" at bounding box center [321, 269] width 379 height 395
select select "12"
select select "6"
select select "22"
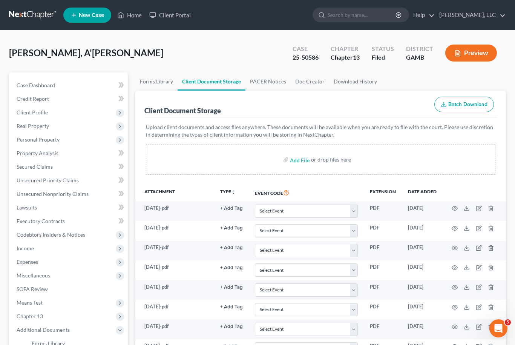
scroll to position [445, 0]
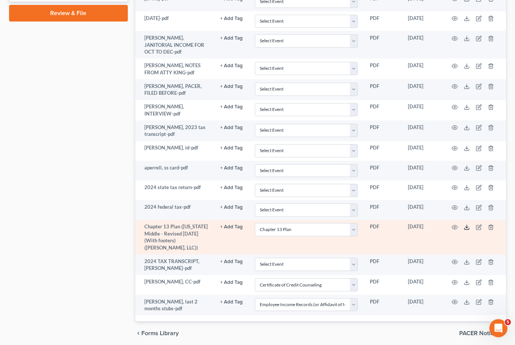
click at [464, 226] on icon at bounding box center [467, 227] width 6 height 6
